Goal: Transaction & Acquisition: Subscribe to service/newsletter

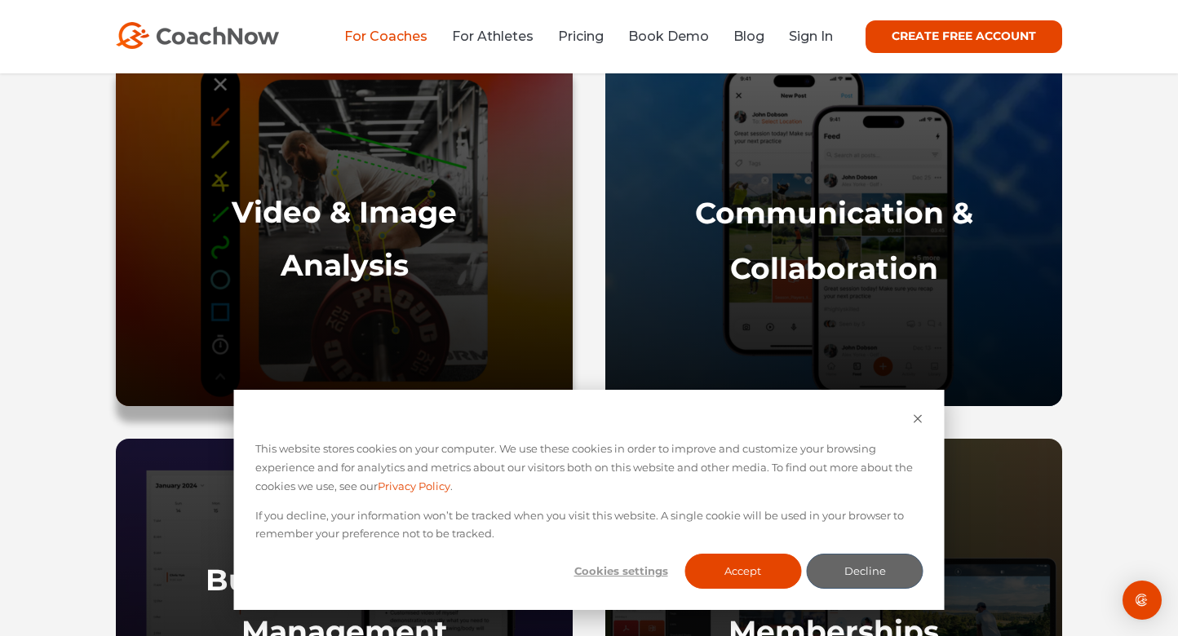
scroll to position [824, 0]
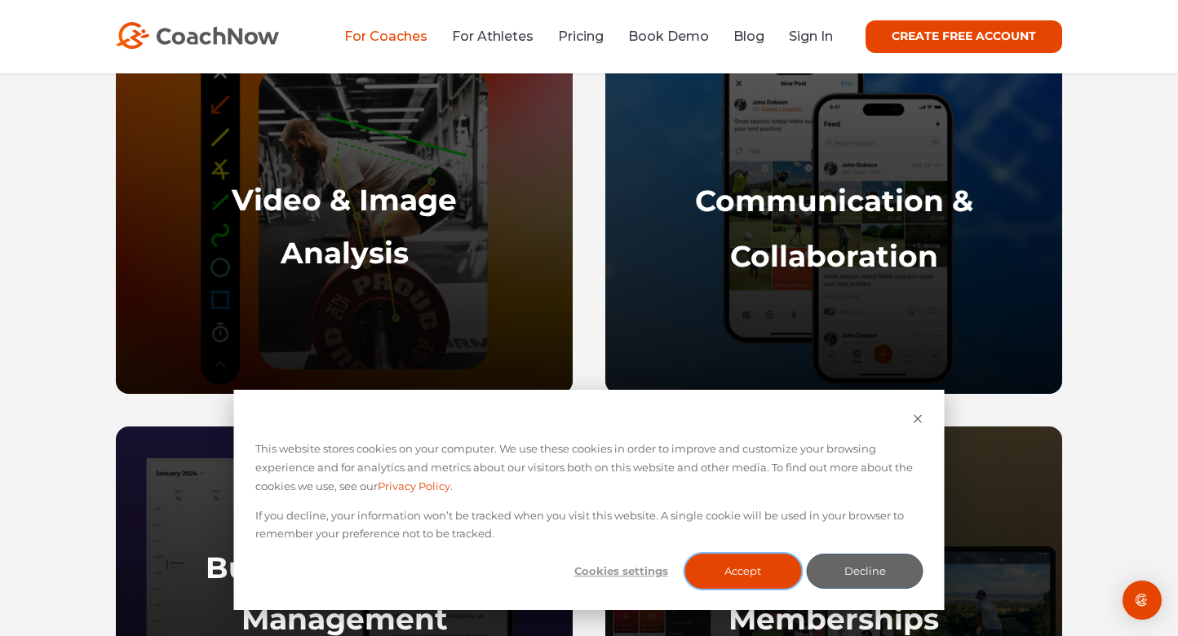
click at [758, 567] on button "Accept" at bounding box center [743, 571] width 117 height 35
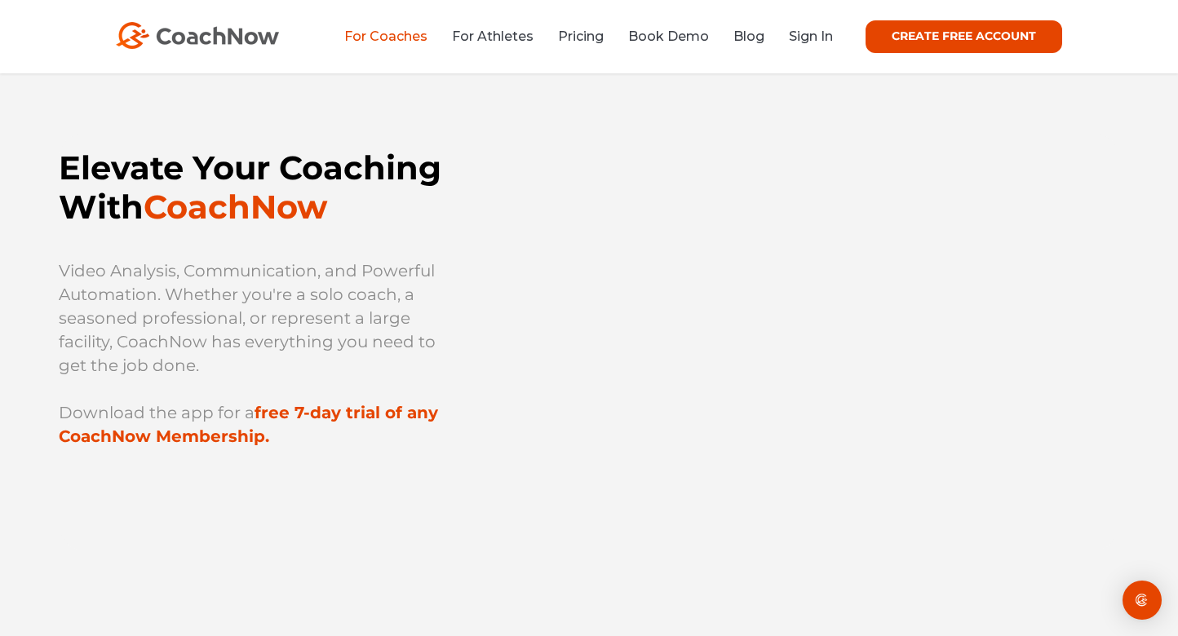
scroll to position [0, 0]
click at [367, 416] on strong "free 7-day trial of any CoachNow Membership." at bounding box center [248, 424] width 379 height 43
click at [396, 401] on p "Download the app for a free 7-day trial of any CoachNow Membership." at bounding box center [259, 424] width 401 height 47
click at [936, 31] on link "CREATE FREE ACCOUNT" at bounding box center [964, 36] width 197 height 33
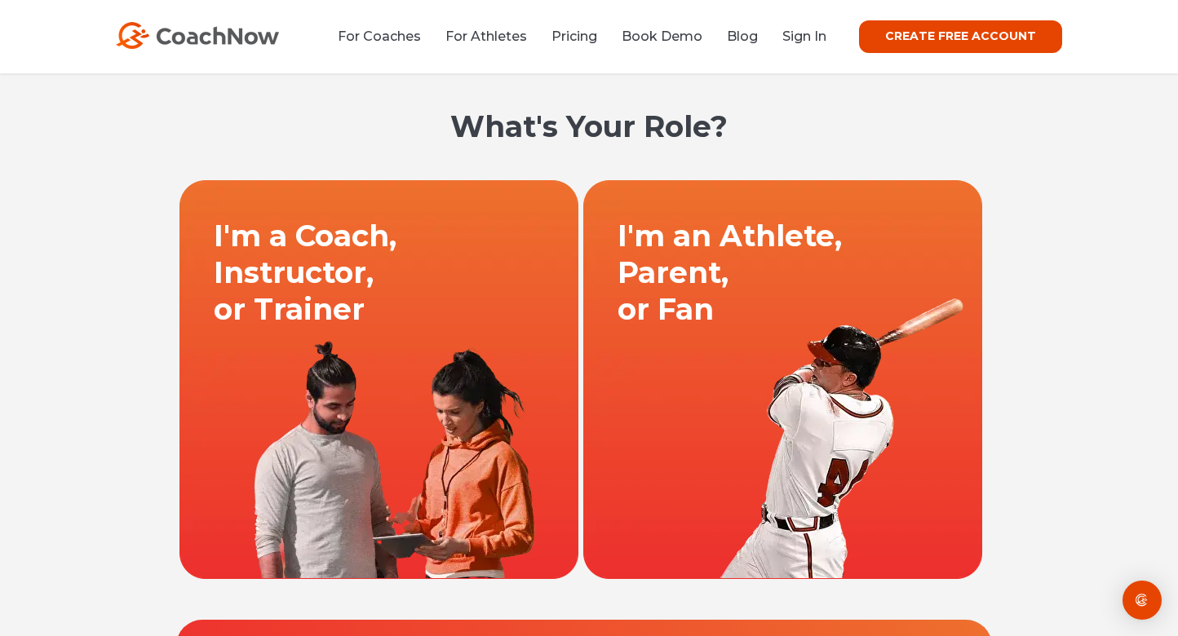
click at [378, 283] on link at bounding box center [379, 379] width 404 height 400
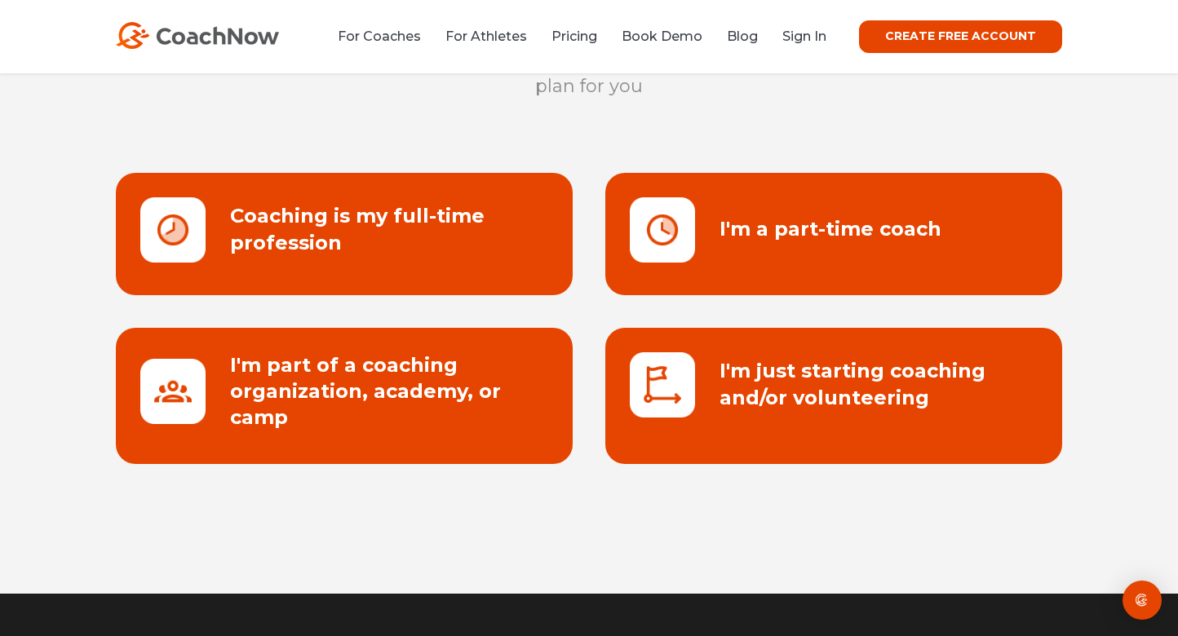
scroll to position [175, 0]
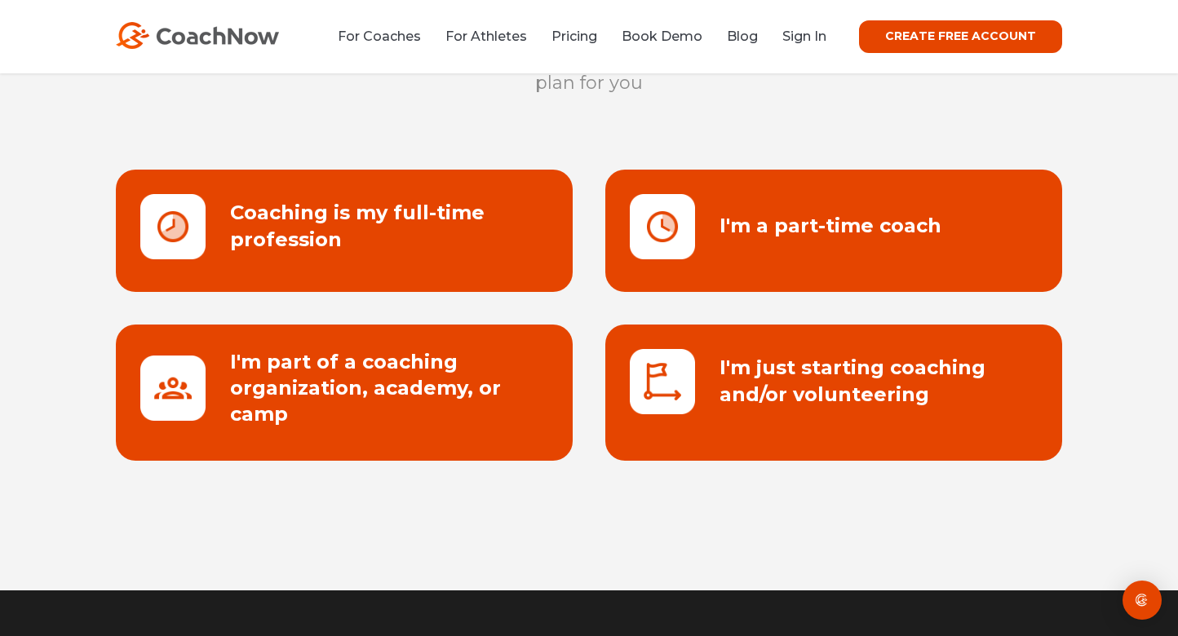
click at [757, 228] on link at bounding box center [833, 231] width 457 height 122
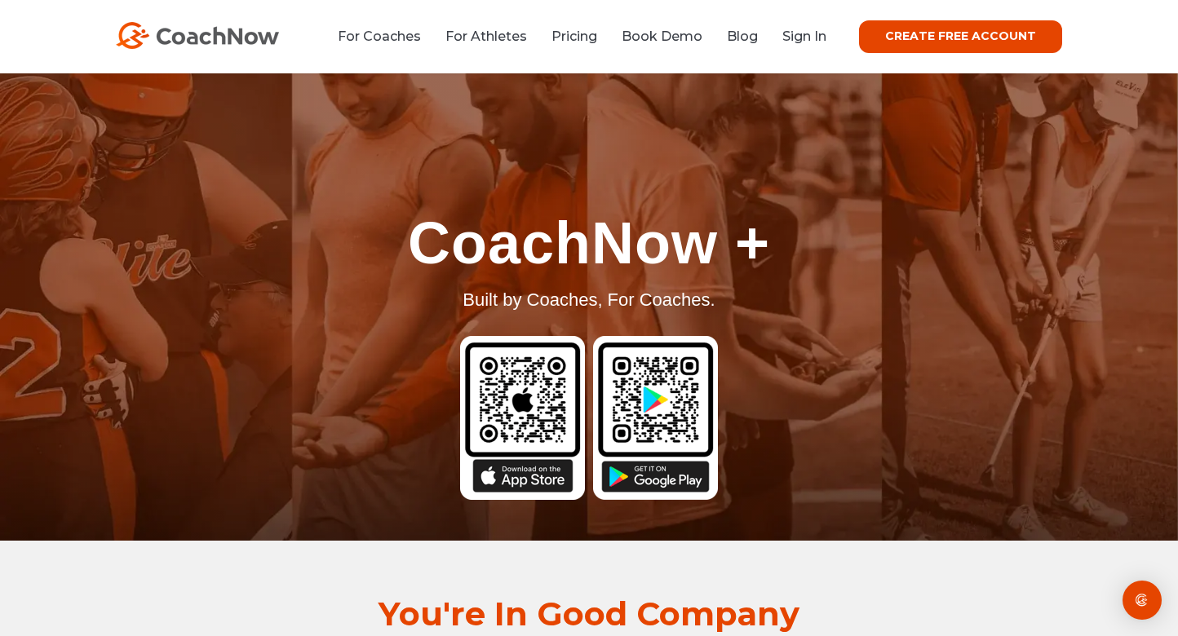
click at [545, 381] on img at bounding box center [522, 418] width 125 height 164
